Goal: Task Accomplishment & Management: Use online tool/utility

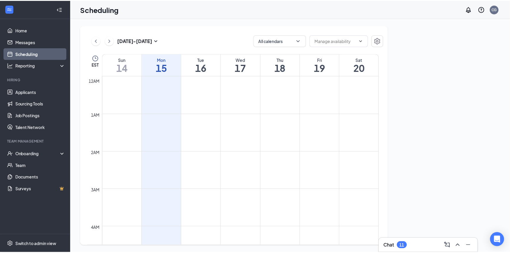
scroll to position [289, 0]
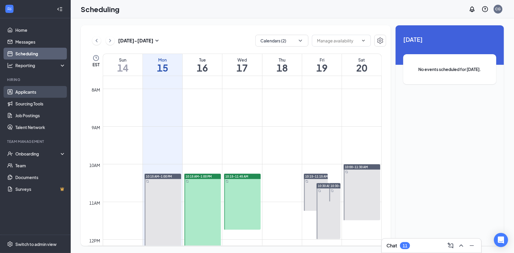
click at [29, 92] on link "Applicants" at bounding box center [40, 92] width 50 height 12
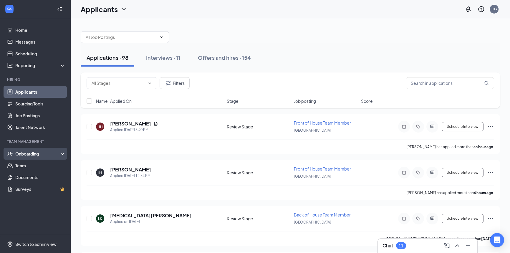
click at [35, 155] on div "Onboarding" at bounding box center [37, 154] width 45 height 6
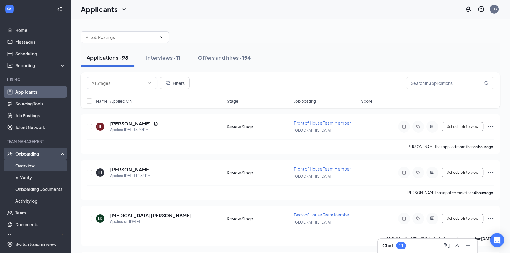
click at [29, 165] on link "Overview" at bounding box center [40, 166] width 50 height 12
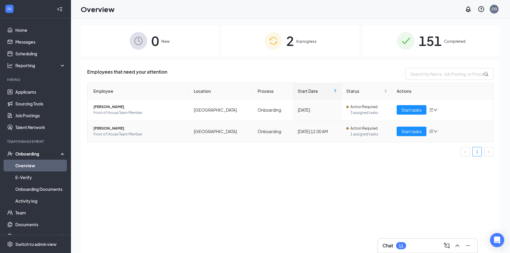
click at [118, 128] on span "[PERSON_NAME]" at bounding box center [138, 128] width 91 height 6
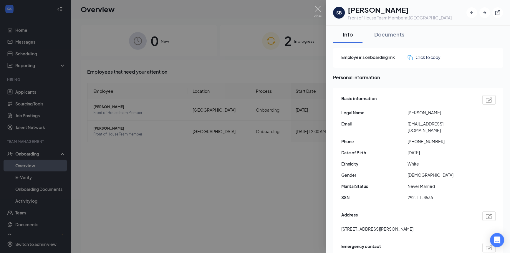
click at [269, 124] on div at bounding box center [255, 126] width 510 height 253
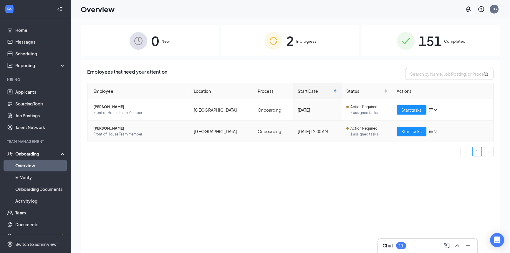
click at [351, 132] on span "1 assigned tasks" at bounding box center [368, 134] width 37 height 6
click at [333, 132] on div "[DATE] 12:00 AM" at bounding box center [317, 131] width 39 height 6
click at [403, 132] on span "Start tasks" at bounding box center [411, 131] width 20 height 6
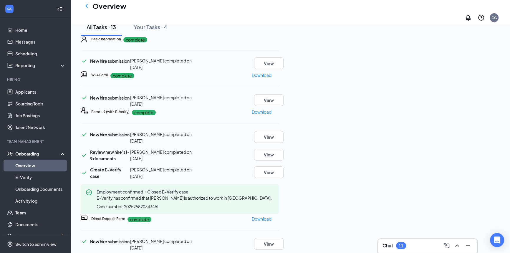
scroll to position [27, 0]
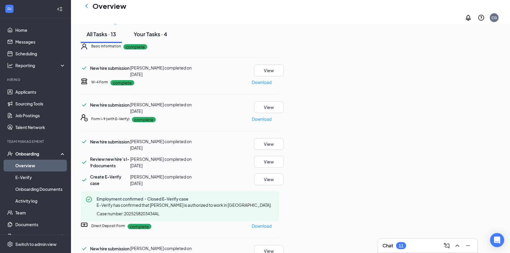
click at [147, 43] on button "Your Tasks · 4" at bounding box center [150, 34] width 45 height 18
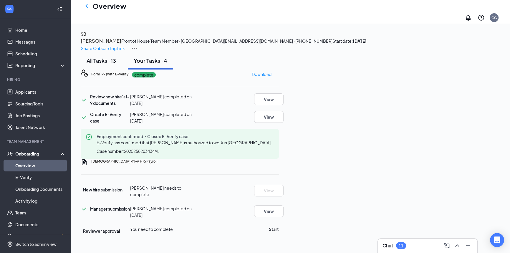
click at [104, 64] on div "All Tasks · 13" at bounding box center [101, 60] width 29 height 7
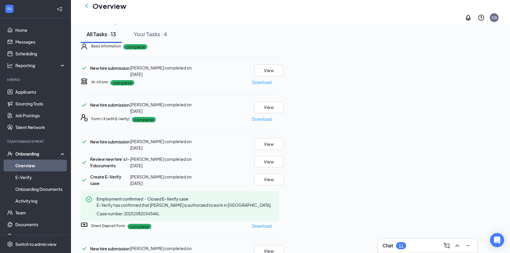
scroll to position [107, 0]
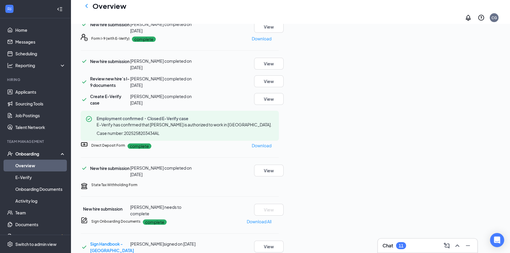
click at [87, 183] on icon "TaxGovernmentIcon" at bounding box center [84, 186] width 6 height 6
